Goal: Transaction & Acquisition: Purchase product/service

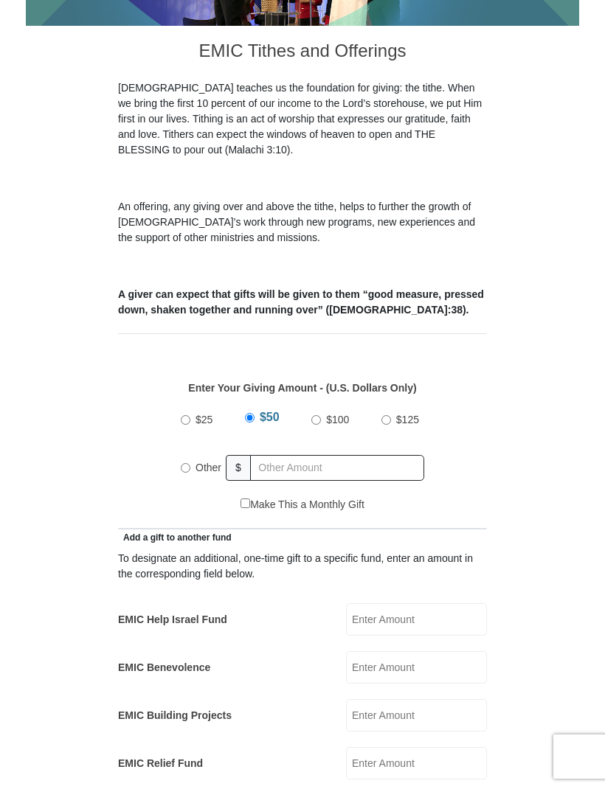
scroll to position [347, 0]
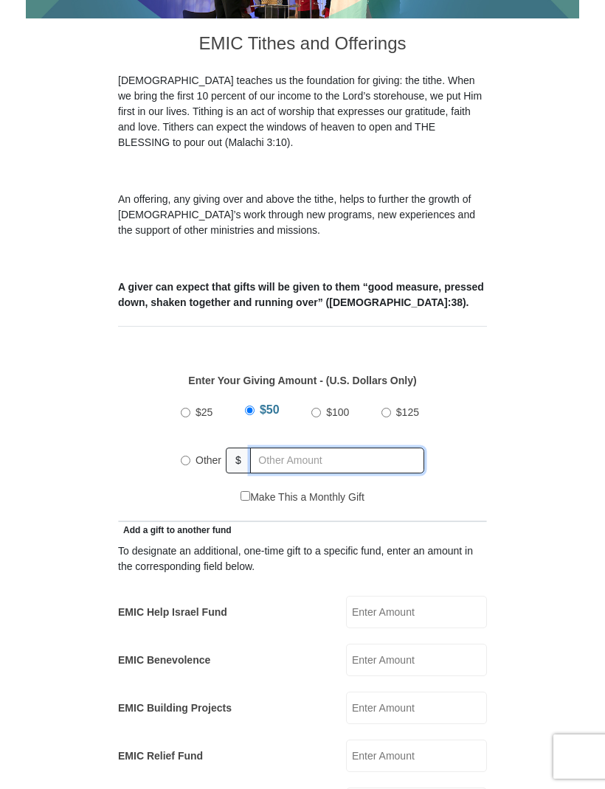
click at [313, 448] on input "text" at bounding box center [337, 461] width 174 height 26
radio input "true"
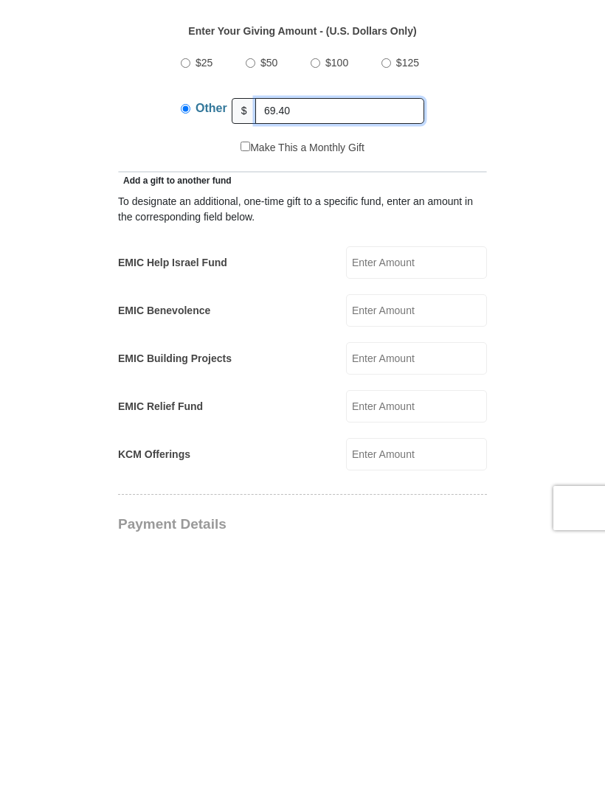
scroll to position [454, 0]
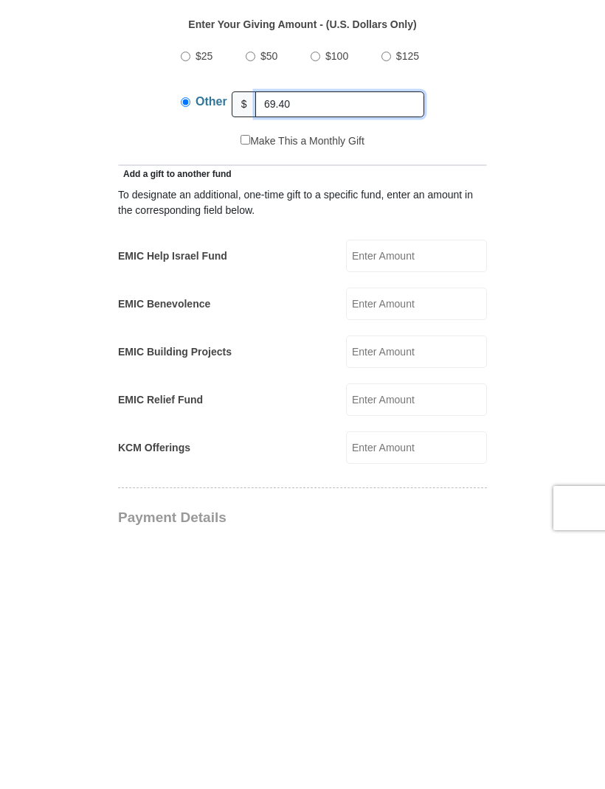
type input "69.40"
click at [438, 680] on input "KCM Offerings" at bounding box center [416, 696] width 141 height 32
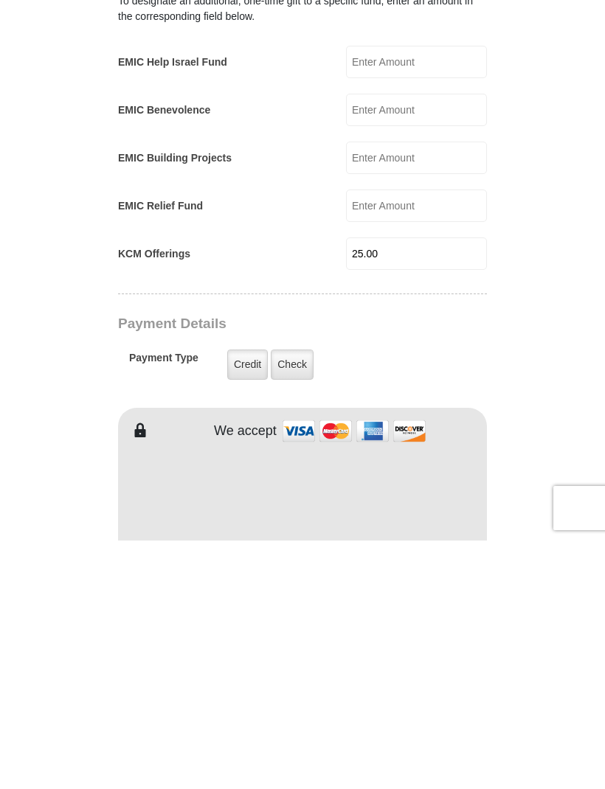
scroll to position [651, 0]
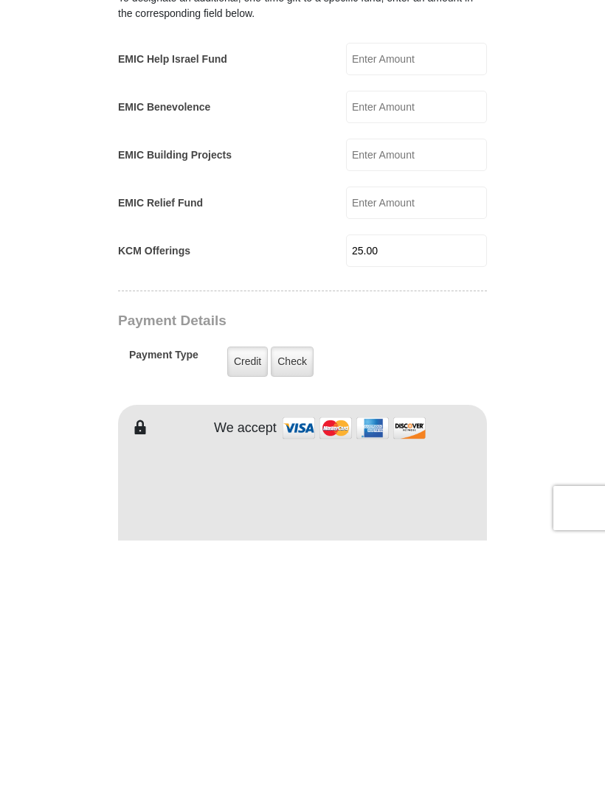
type input "25.00"
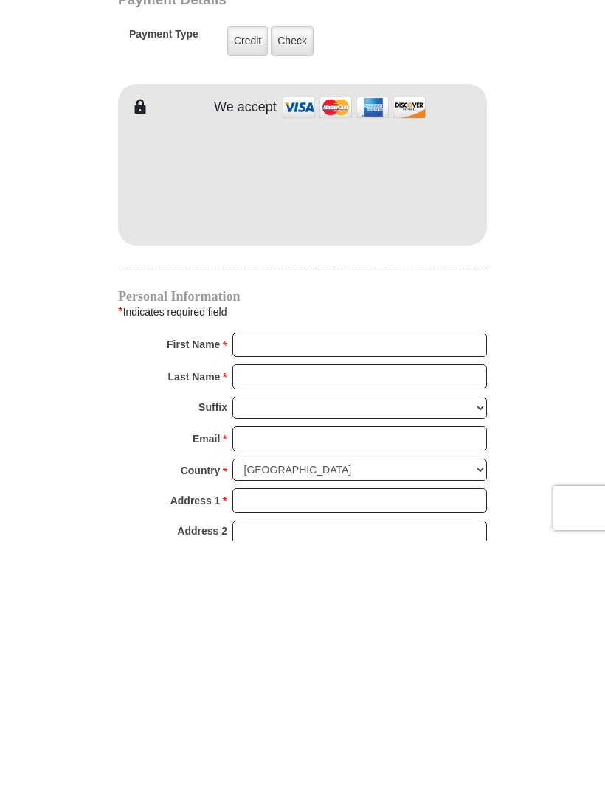
scroll to position [999, 0]
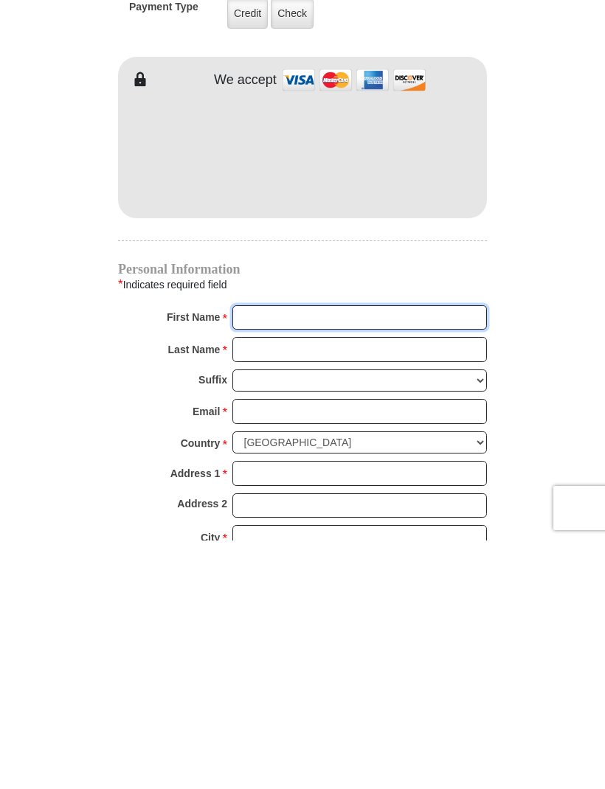
click at [282, 554] on input "First Name *" at bounding box center [359, 566] width 254 height 25
type input "[PERSON_NAME]"
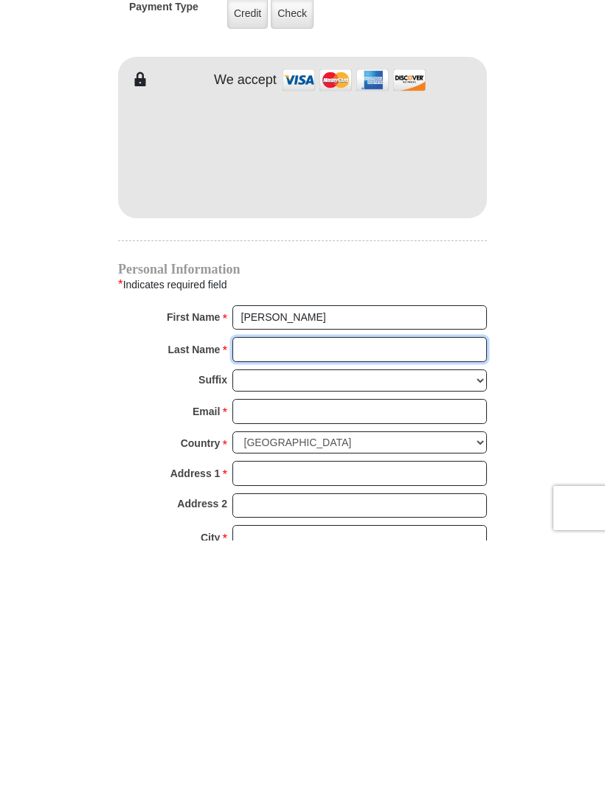
click at [314, 586] on input "Last Name *" at bounding box center [359, 598] width 254 height 25
type input "[PERSON_NAME]"
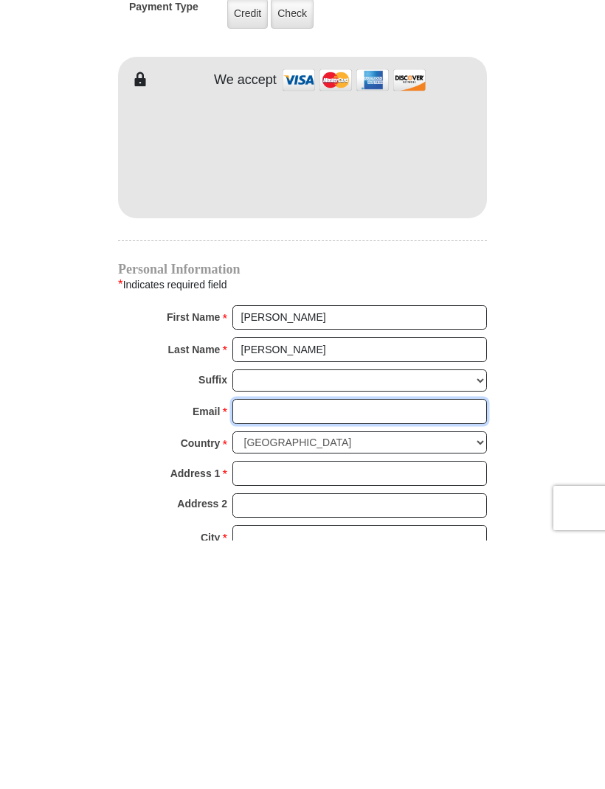
click at [324, 648] on input "Email *" at bounding box center [359, 660] width 254 height 25
type input "[EMAIL_ADDRESS][DOMAIN_NAME]"
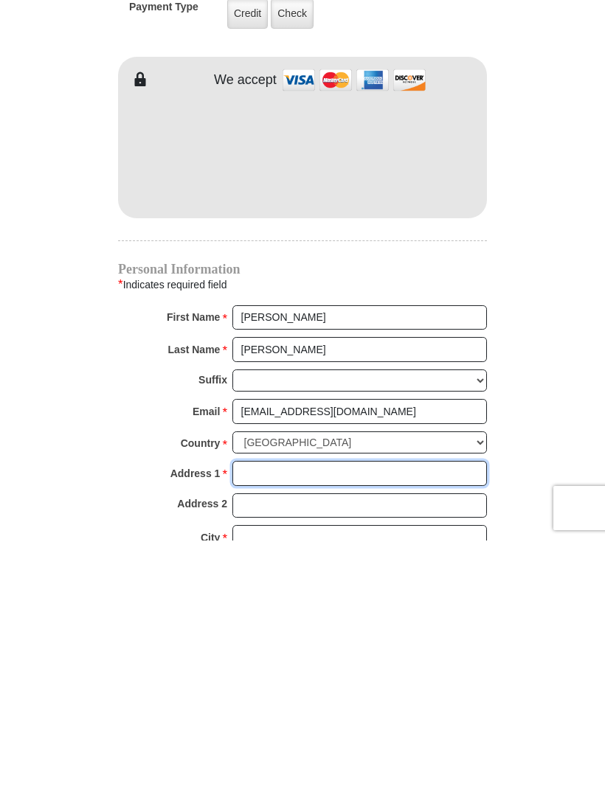
click at [307, 710] on input "Address 1 *" at bounding box center [359, 722] width 254 height 25
type input "[STREET_ADDRESS][PERSON_NAME]"
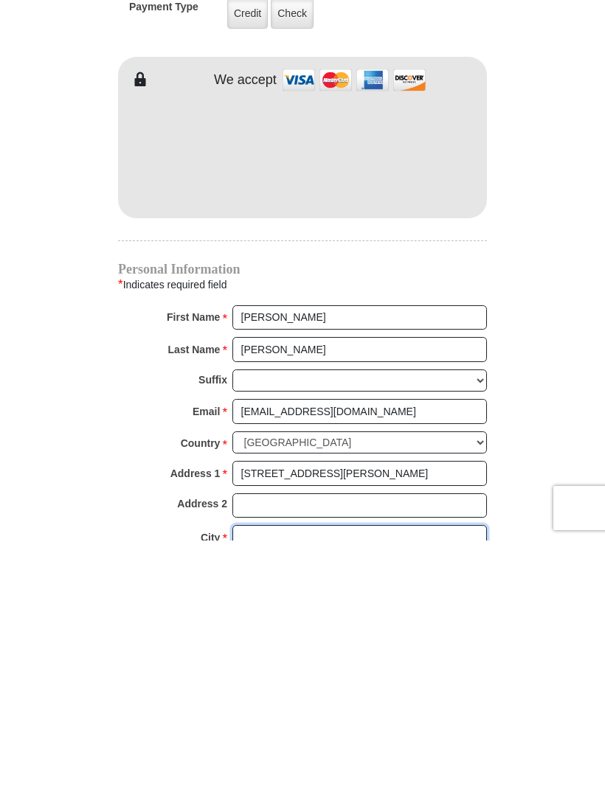
click at [333, 774] on input "City *" at bounding box center [359, 786] width 254 height 25
type input "Gardena"
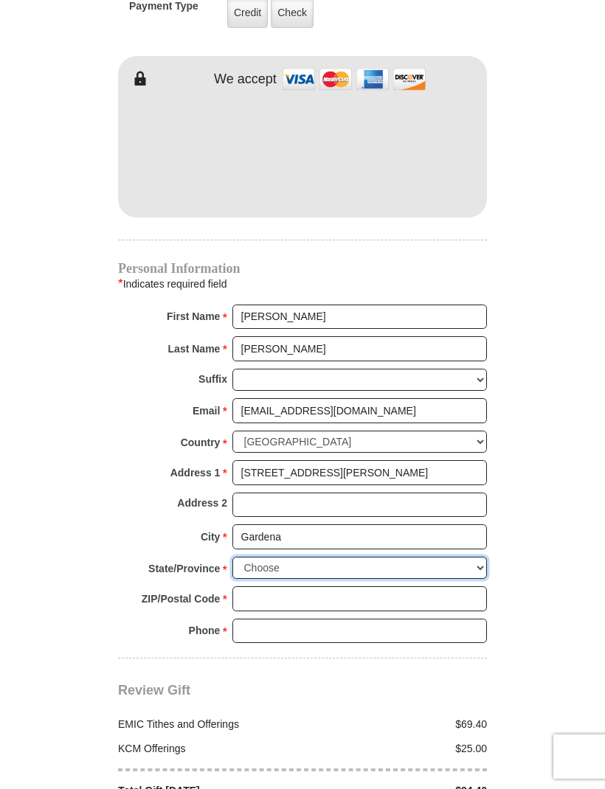
select select "CA"
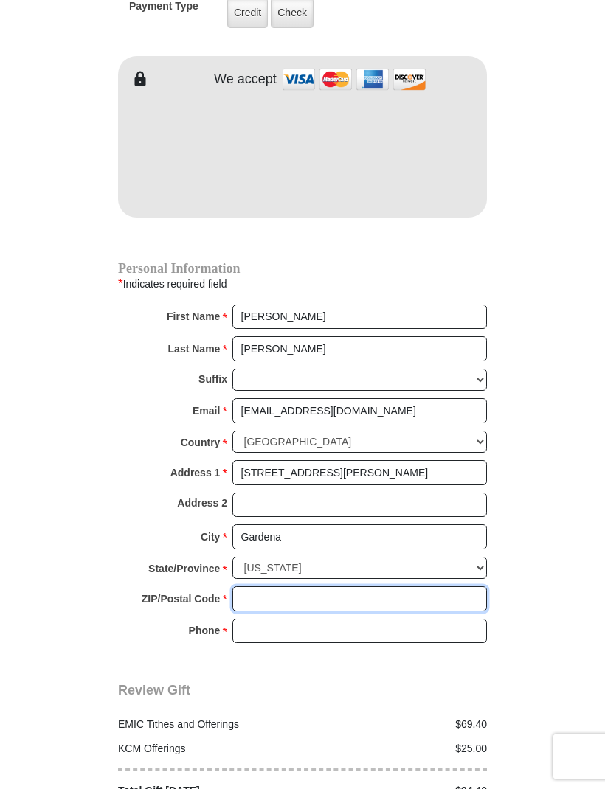
click at [343, 586] on input "ZIP/Postal Code *" at bounding box center [359, 598] width 254 height 25
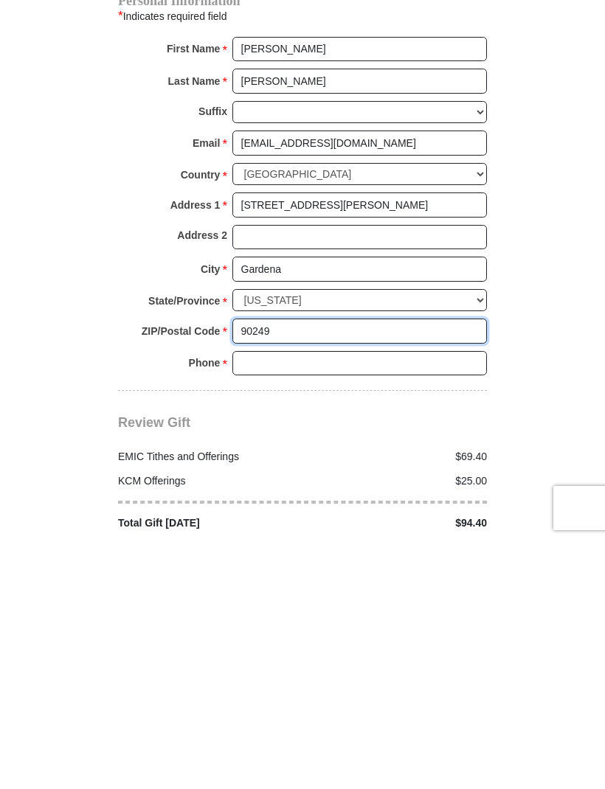
type input "90249"
click at [308, 600] on input "Phone * *" at bounding box center [359, 612] width 254 height 25
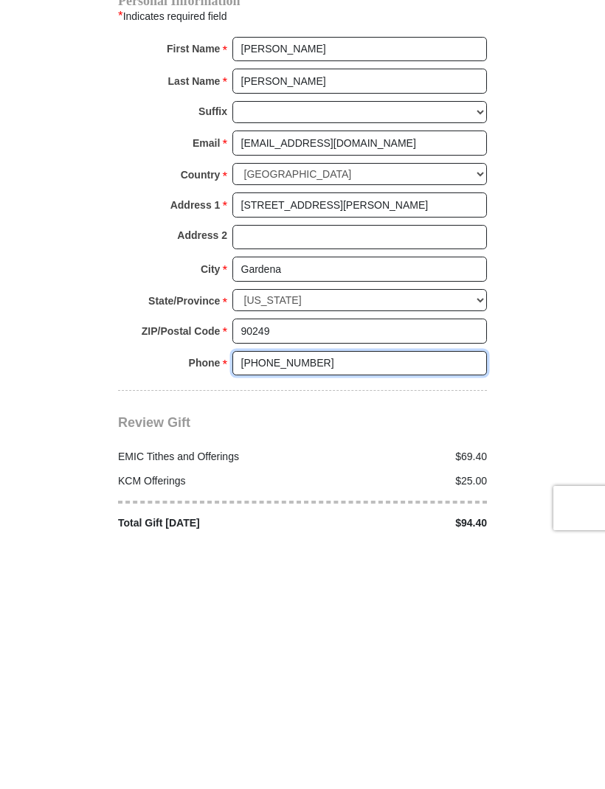
type input "[PHONE_NUMBER]"
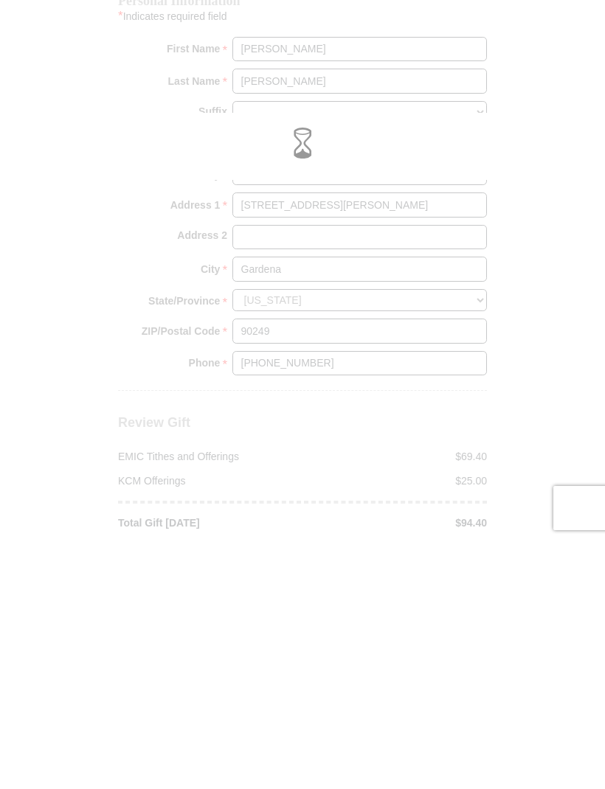
scroll to position [1517, 0]
